Goal: Task Accomplishment & Management: Complete application form

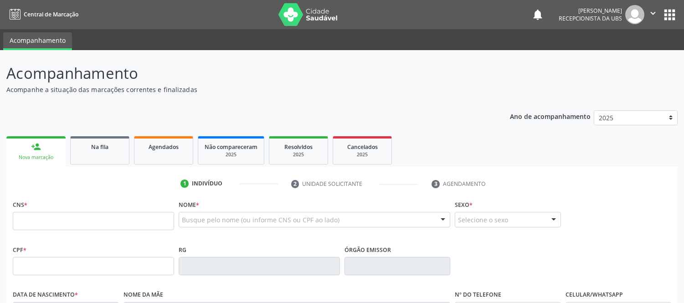
click at [38, 143] on div "person_add" at bounding box center [36, 147] width 10 height 10
click at [58, 223] on input "text" at bounding box center [93, 221] width 161 height 18
type input "700 7079 0506 5780"
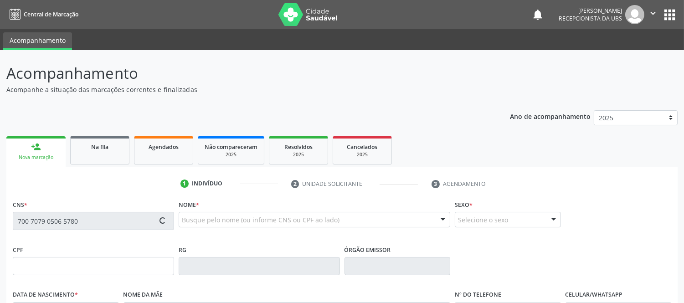
type input "256.680.118-52"
type input "[DATE]"
type input "[PERSON_NAME] de Afonseca"
type input "[PHONE_NUMBER]"
type input "S/N"
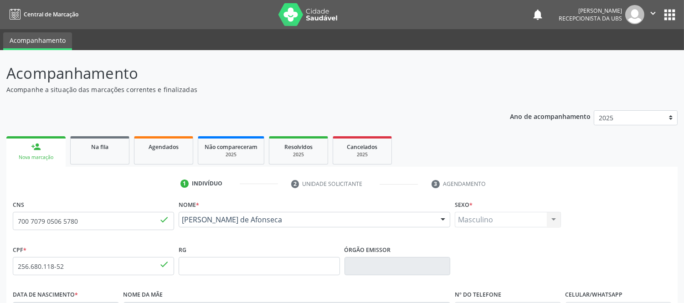
scroll to position [190, 0]
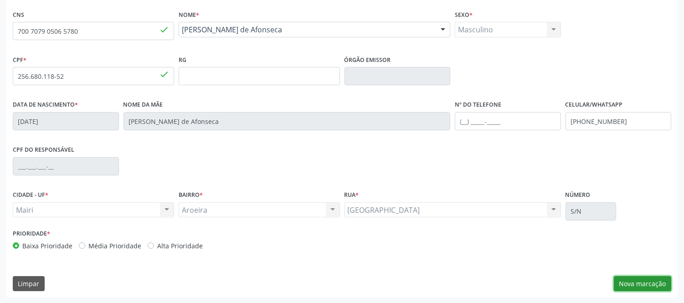
click at [631, 279] on button "Nova marcação" at bounding box center [641, 283] width 57 height 15
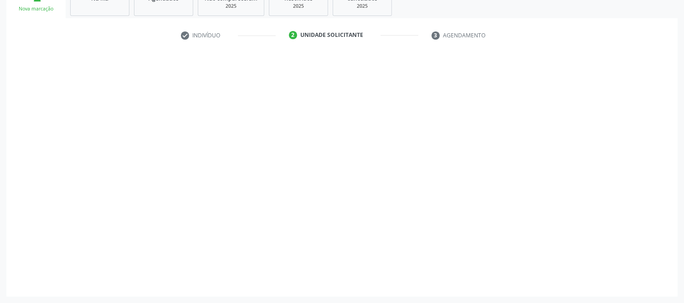
scroll to position [148, 0]
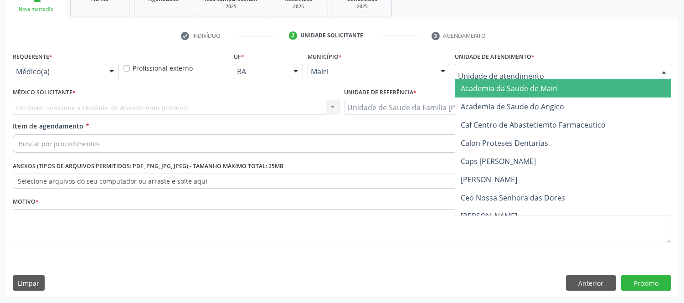
click at [627, 67] on div at bounding box center [563, 71] width 216 height 15
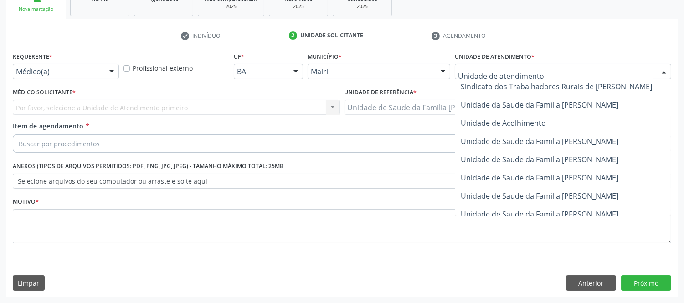
scroll to position [673, 0]
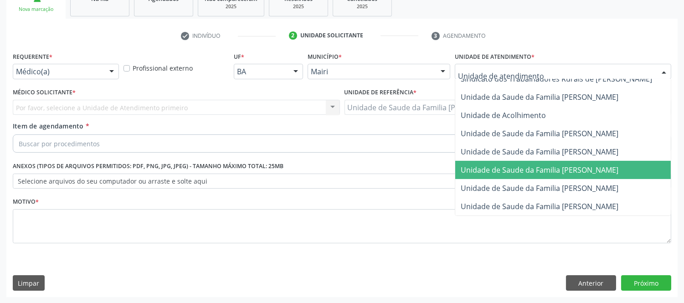
click at [582, 167] on span "Unidade de Saude da Familia [PERSON_NAME]" at bounding box center [572, 170] width 235 height 18
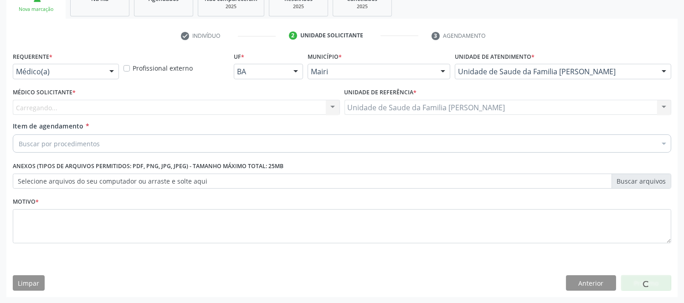
click at [147, 100] on div "Carregando... Nenhum resultado encontrado para: " " Não há nenhuma opção para s…" at bounding box center [176, 107] width 327 height 15
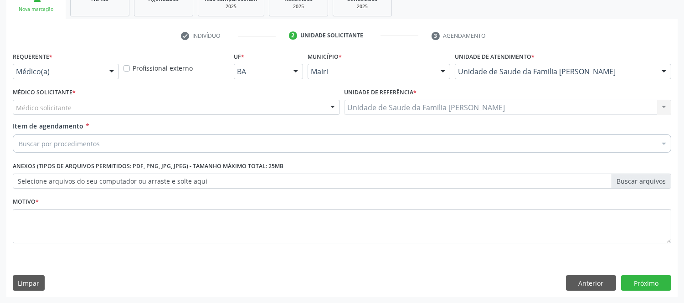
click at [133, 108] on div "Médico solicitante" at bounding box center [176, 107] width 327 height 15
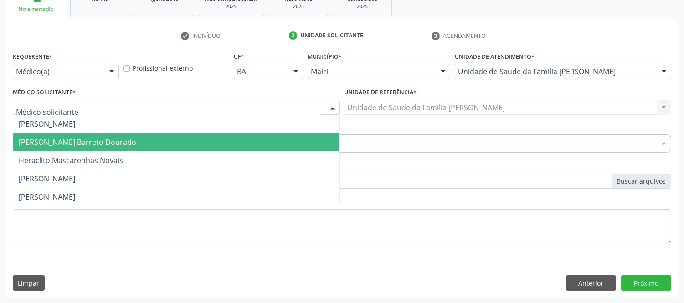
click at [74, 144] on span "[PERSON_NAME] Barreto Dourado" at bounding box center [78, 142] width 118 height 10
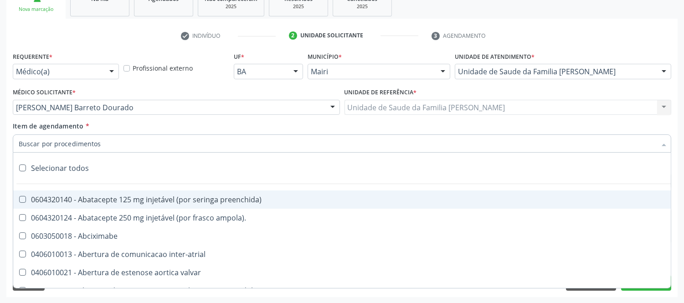
type input "#"
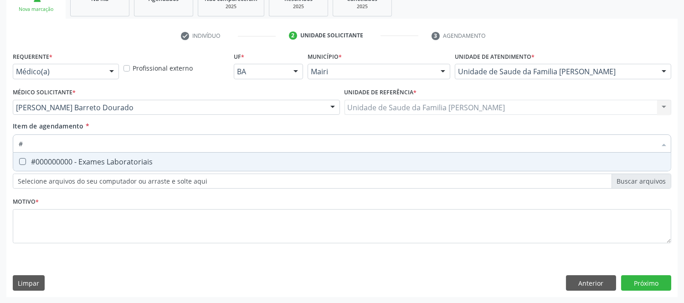
click at [115, 161] on div "#000000000 - Exames Laboratoriais" at bounding box center [342, 161] width 646 height 7
checkbox Laboratoriais "true"
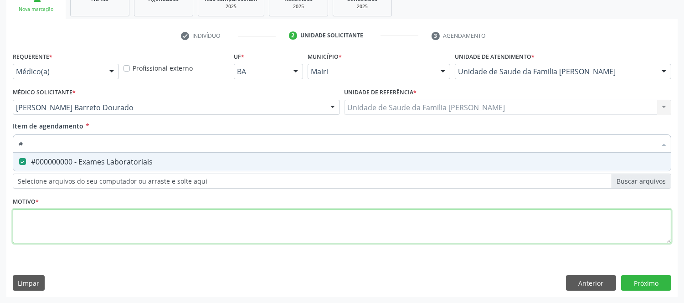
click at [99, 225] on div "Requerente * Médico(a) Médico(a) Enfermeiro(a) Paciente Nenhum resultado encont…" at bounding box center [342, 153] width 658 height 206
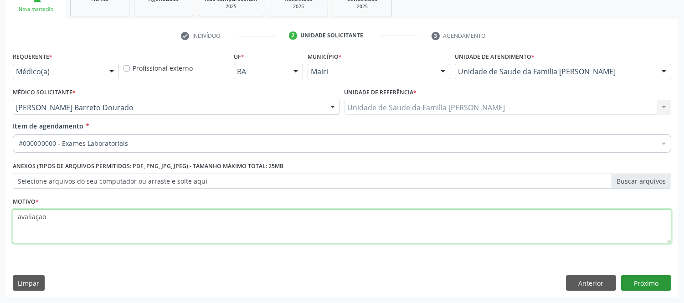
type textarea "avaliaçao"
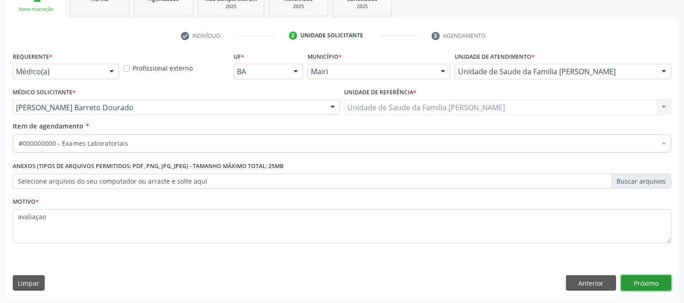
click at [654, 283] on button "Próximo" at bounding box center [646, 282] width 50 height 15
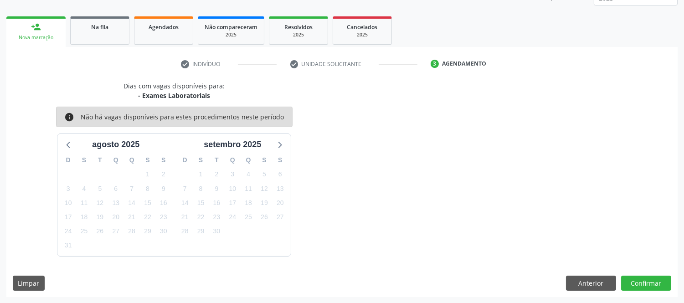
scroll to position [0, 0]
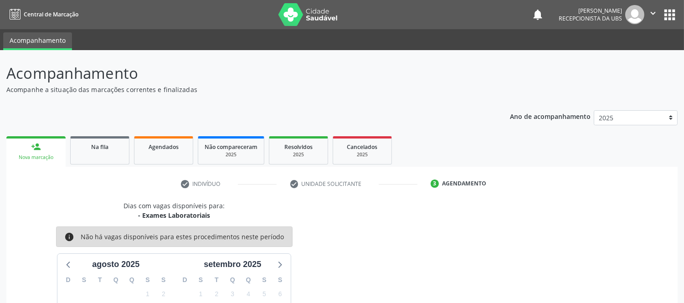
click at [51, 151] on link "person_add Nova marcação" at bounding box center [35, 151] width 59 height 31
click at [98, 153] on link "Na fila" at bounding box center [99, 150] width 59 height 28
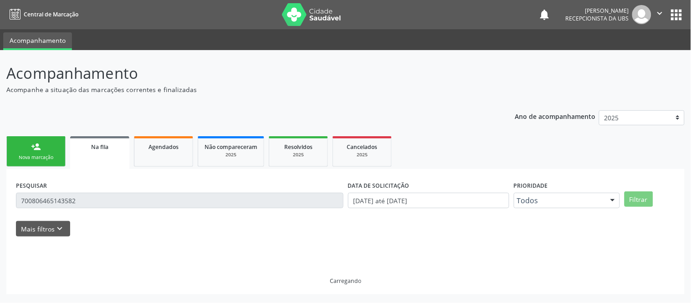
click at [99, 153] on link "Na fila" at bounding box center [99, 152] width 59 height 33
click at [43, 153] on link "person_add Nova marcação" at bounding box center [35, 151] width 59 height 31
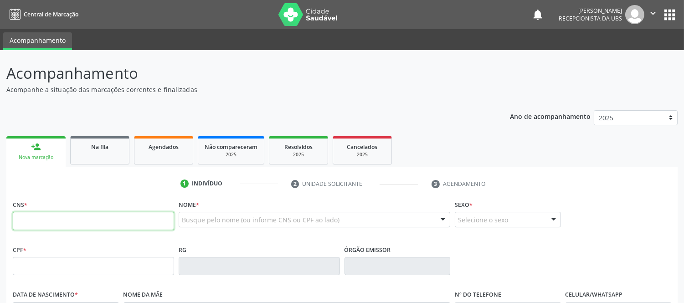
click at [61, 219] on input "text" at bounding box center [93, 221] width 161 height 18
type input "705 0054 3584 9050"
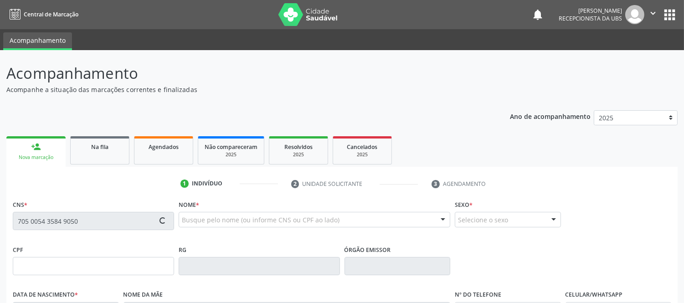
type input "090.588.365-92"
type input "[DATE]"
type input "[PERSON_NAME]"
type input "[PHONE_NUMBER]"
type input "020.101.215-46"
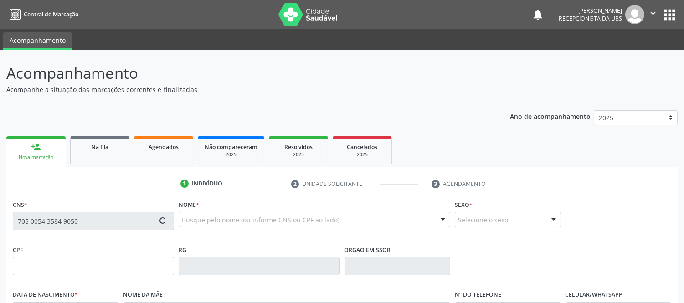
type input "S/N"
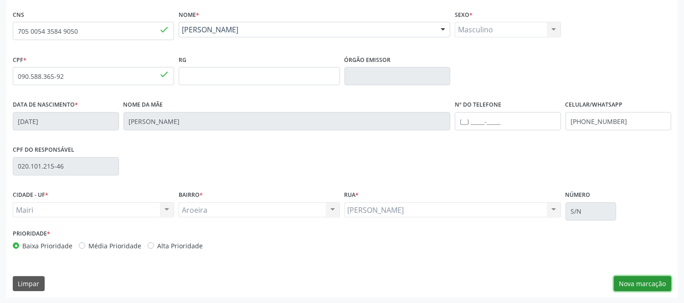
click at [640, 287] on button "Nova marcação" at bounding box center [641, 283] width 57 height 15
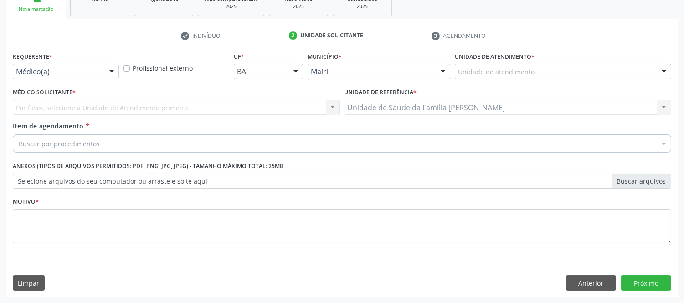
click at [669, 71] on div at bounding box center [664, 71] width 14 height 15
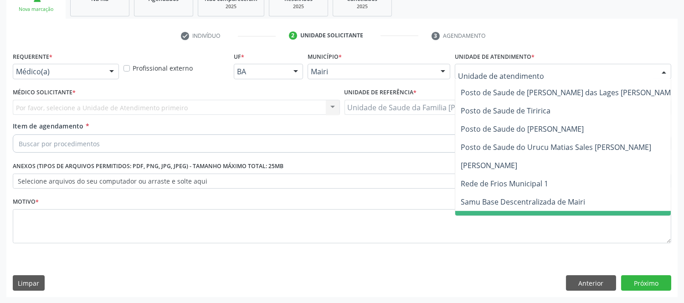
scroll to position [673, 0]
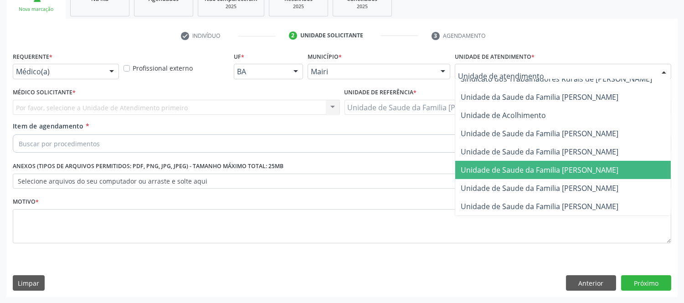
click at [575, 165] on span "Unidade de Saude da Familia [PERSON_NAME]" at bounding box center [539, 170] width 158 height 10
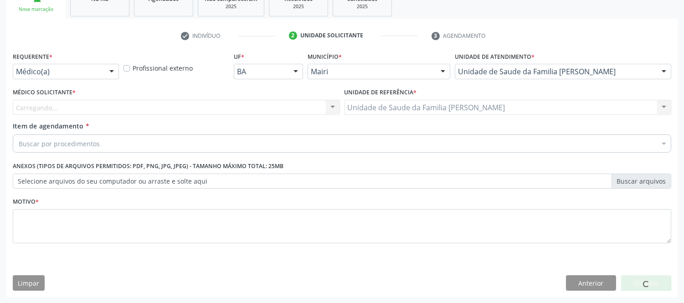
click at [139, 107] on div "Carregando... Nenhum resultado encontrado para: " " Não há nenhuma opção para s…" at bounding box center [176, 107] width 327 height 15
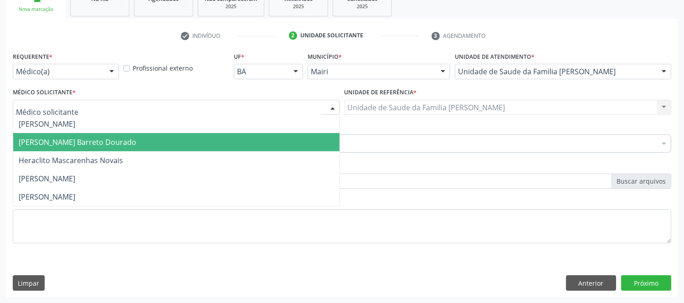
click at [64, 146] on span "[PERSON_NAME] Barreto Dourado" at bounding box center [78, 142] width 118 height 10
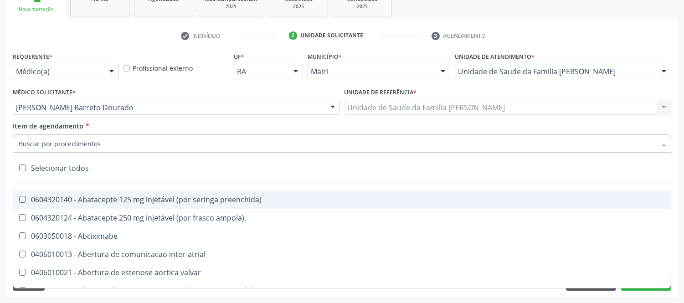
type input "#"
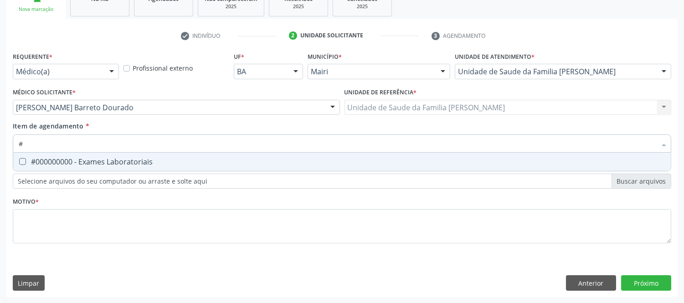
click at [79, 160] on div "#000000000 - Exames Laboratoriais" at bounding box center [342, 161] width 646 height 7
checkbox Laboratoriais "true"
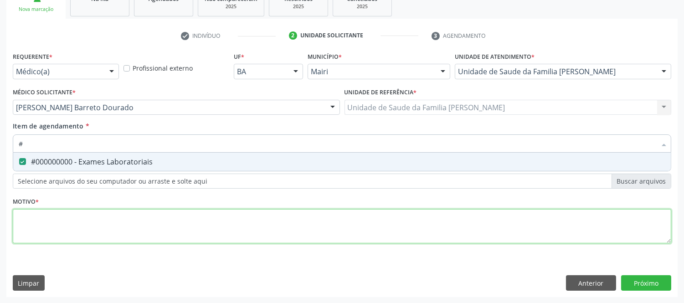
click at [61, 222] on div "Requerente * Médico(a) Médico(a) Enfermeiro(a) Paciente Nenhum resultado encont…" at bounding box center [342, 153] width 658 height 206
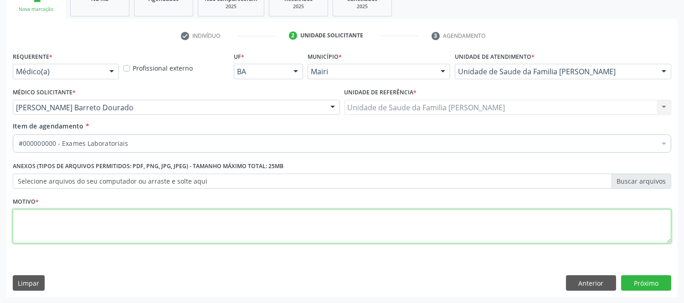
click at [61, 222] on li "Não selecionados" at bounding box center [369, 232] width 712 height 24
type textarea "avaliaçao"
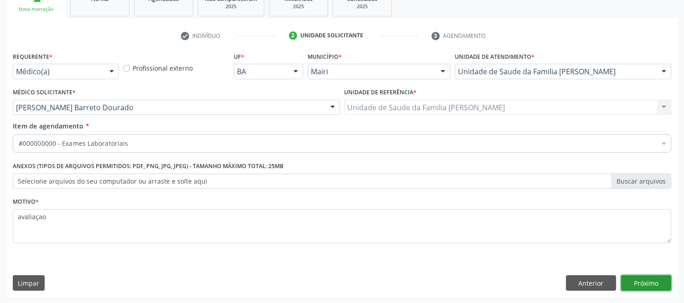
click at [649, 279] on button "Próximo" at bounding box center [646, 282] width 50 height 15
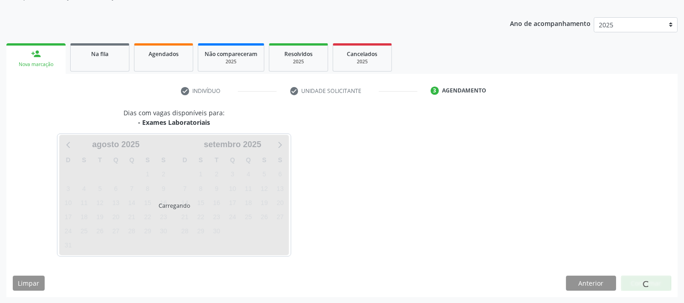
scroll to position [120, 0]
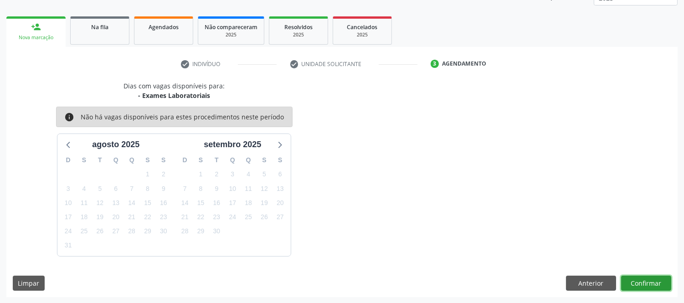
click at [653, 285] on button "Confirmar" at bounding box center [646, 283] width 50 height 15
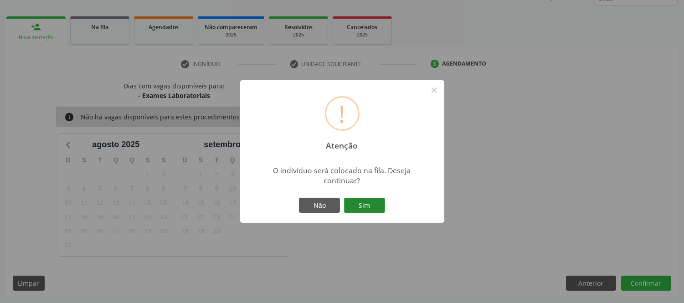
click at [371, 208] on button "Sim" at bounding box center [364, 205] width 41 height 15
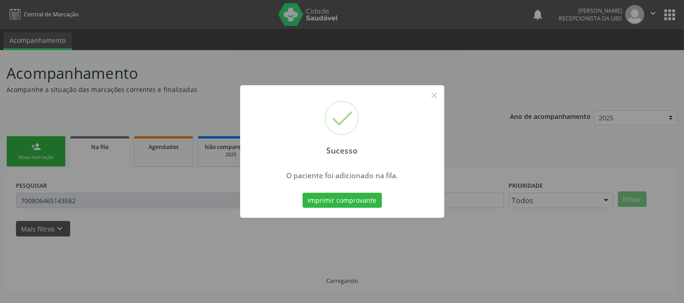
scroll to position [0, 0]
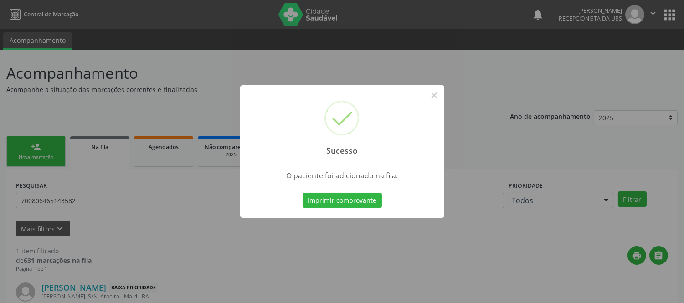
click at [383, 204] on div "Sucesso × O paciente foi adicionado na fila. Imprimir comprovante Cancel" at bounding box center [342, 151] width 204 height 133
click at [371, 199] on button "Imprimir comprovante" at bounding box center [341, 200] width 79 height 15
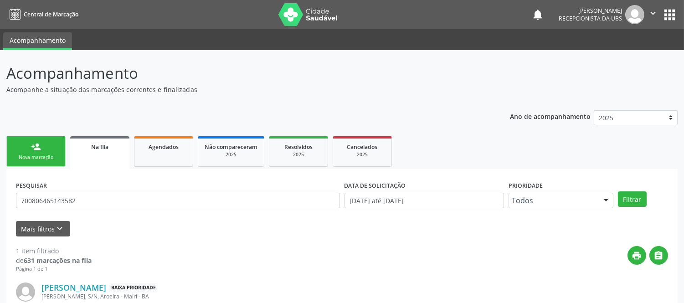
scroll to position [66, 0]
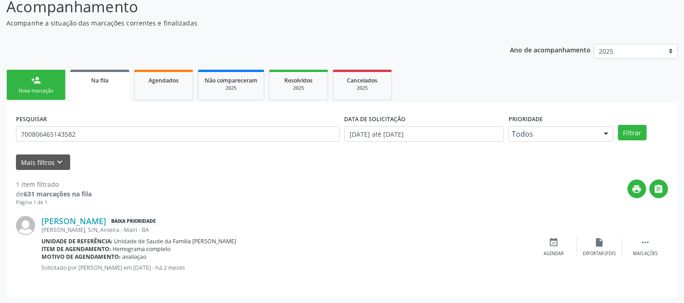
click at [48, 90] on div "Nova marcação" at bounding box center [36, 90] width 46 height 7
click at [49, 90] on div "Nova marcação" at bounding box center [36, 90] width 46 height 7
